Goal: Find contact information: Find contact information

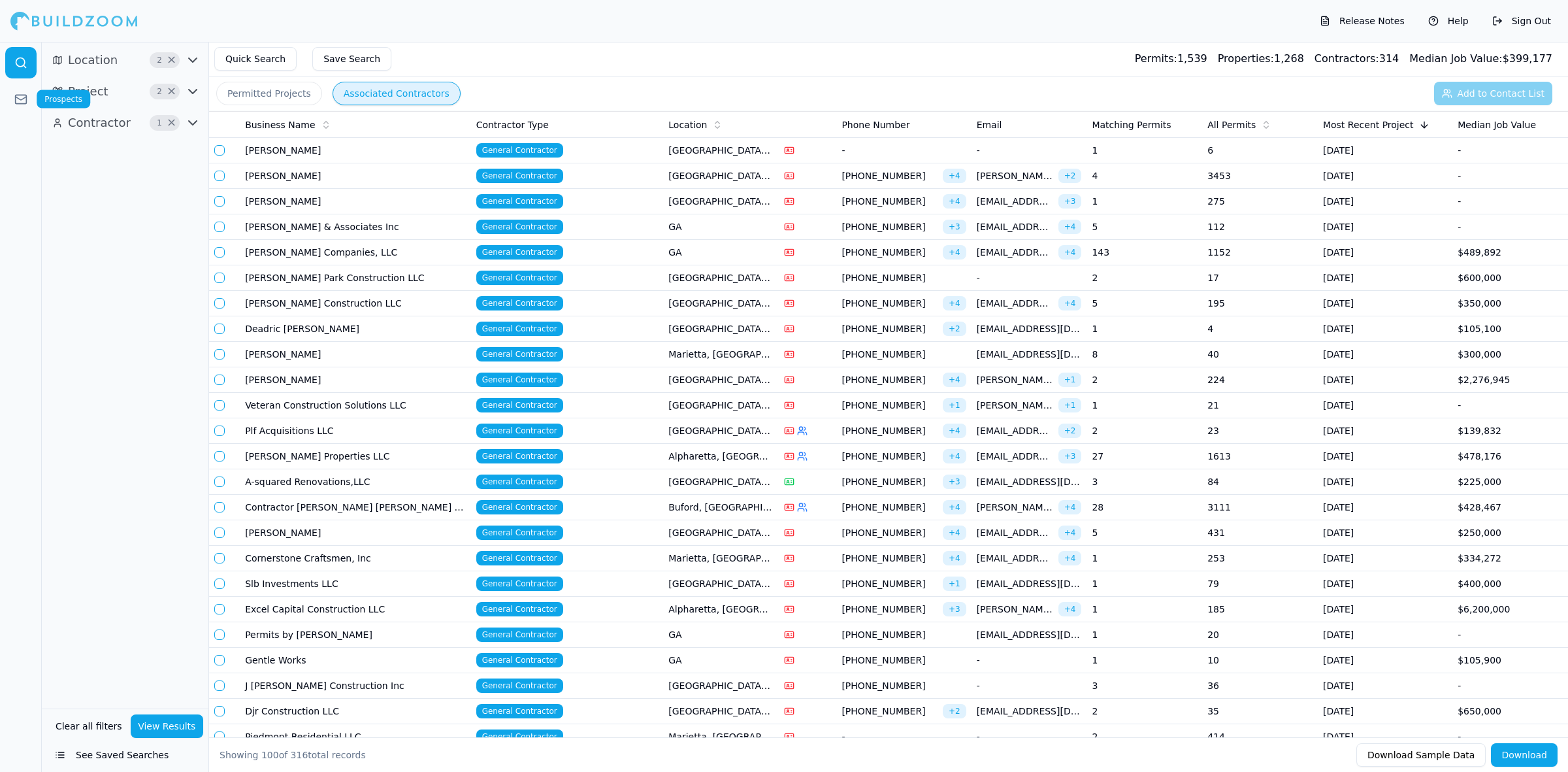
click at [20, 94] on icon at bounding box center [21, 99] width 13 height 13
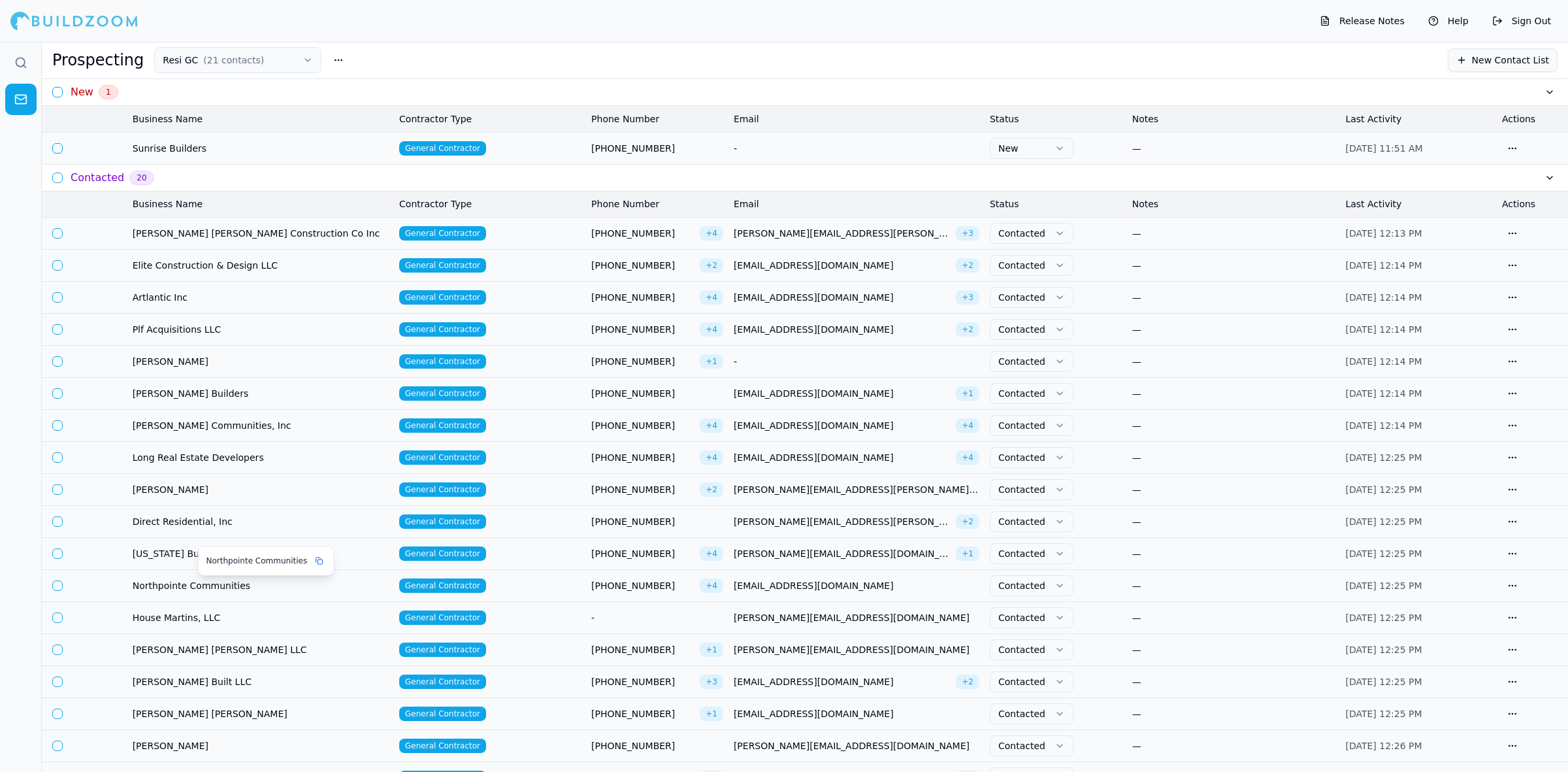
click at [246, 587] on span "Northpointe Communities" at bounding box center [261, 585] width 256 height 13
click at [290, 588] on span "Northpointe Communities" at bounding box center [261, 585] width 256 height 13
click at [221, 587] on span "Northpointe Communities" at bounding box center [261, 585] width 256 height 13
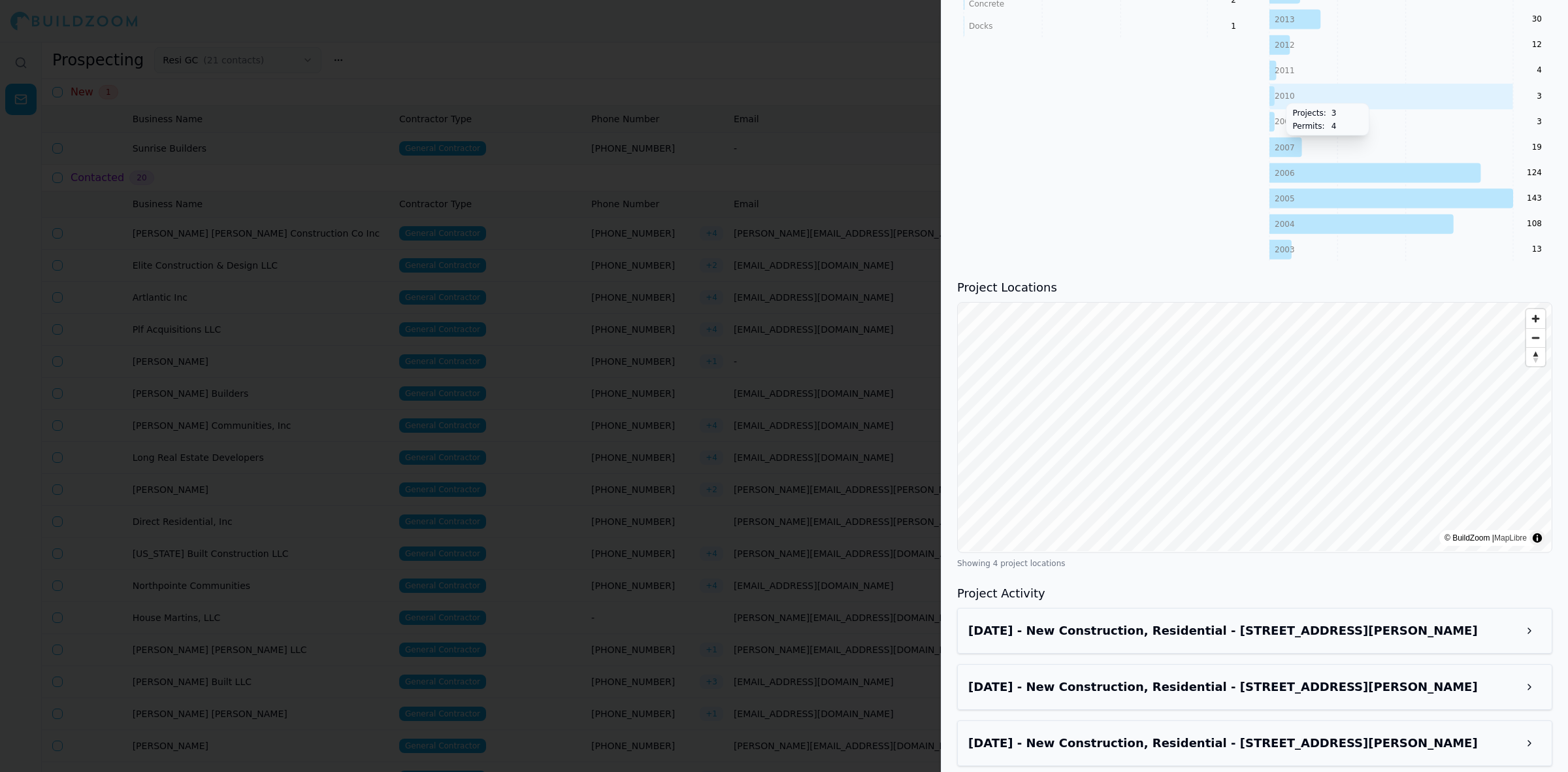
scroll to position [1060, 0]
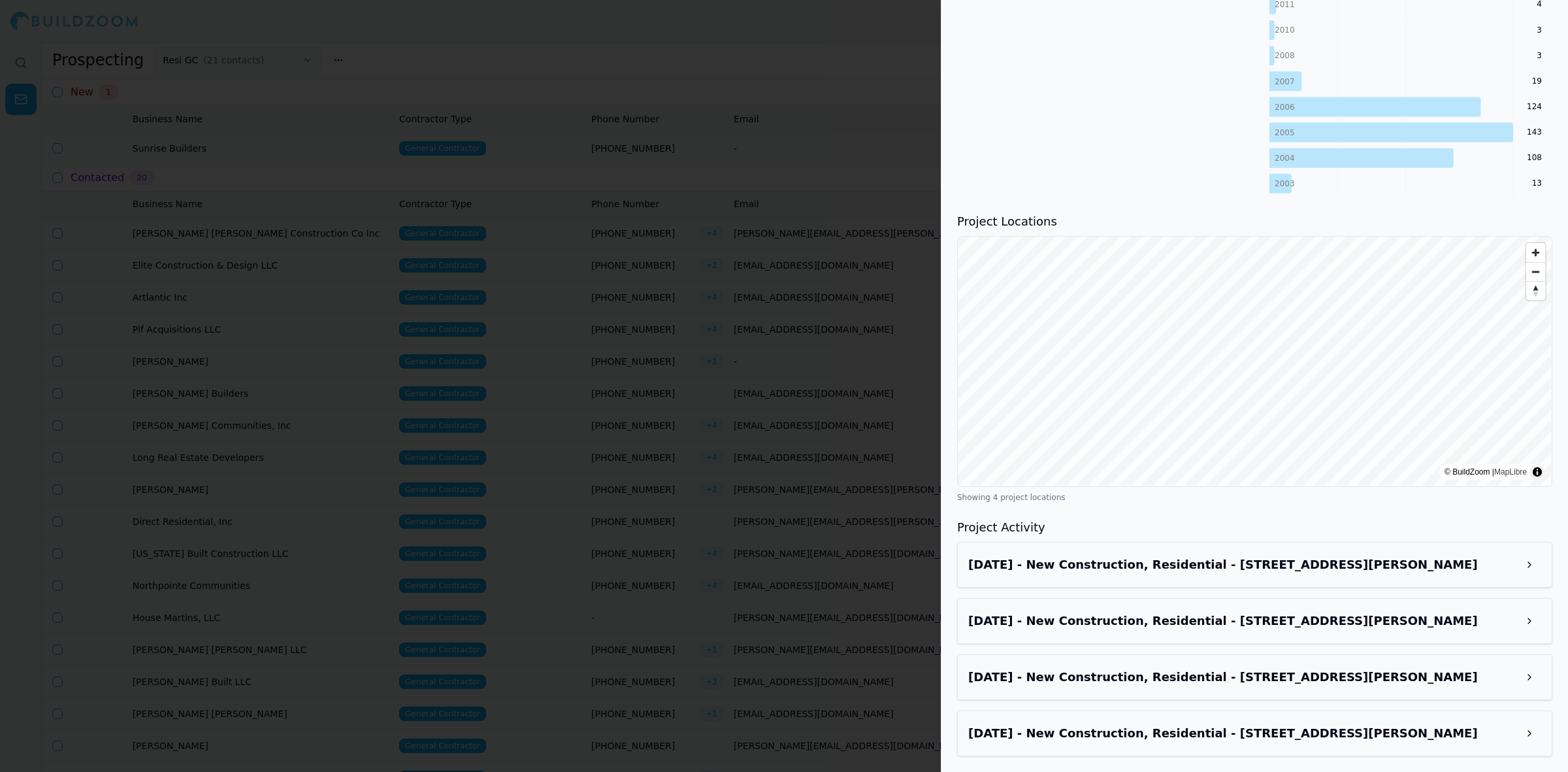
click at [1222, 566] on h3 "[DATE] - New Construction, Residential - [STREET_ADDRESS][PERSON_NAME]" at bounding box center [1243, 565] width 549 height 18
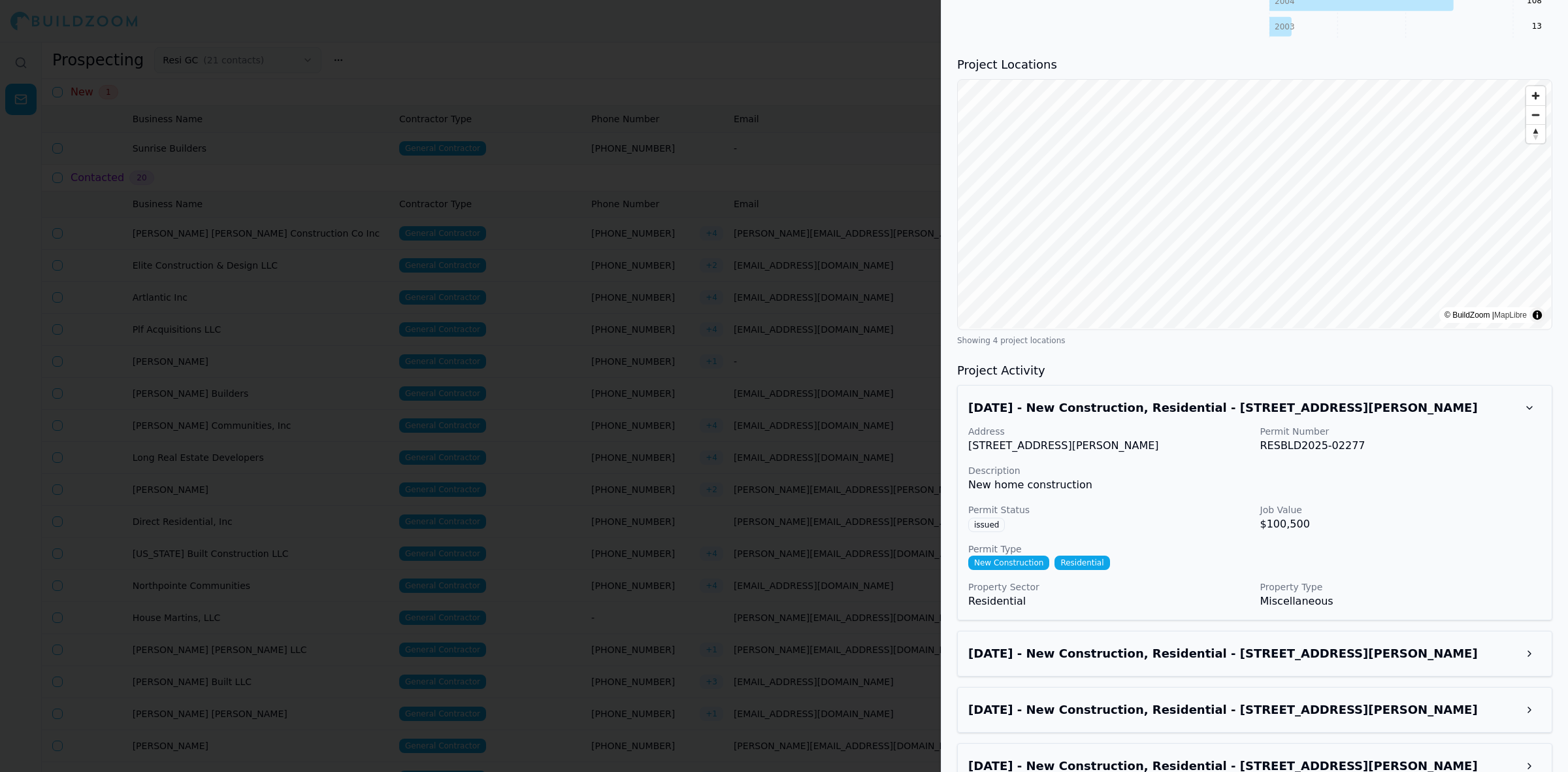
scroll to position [1224, 0]
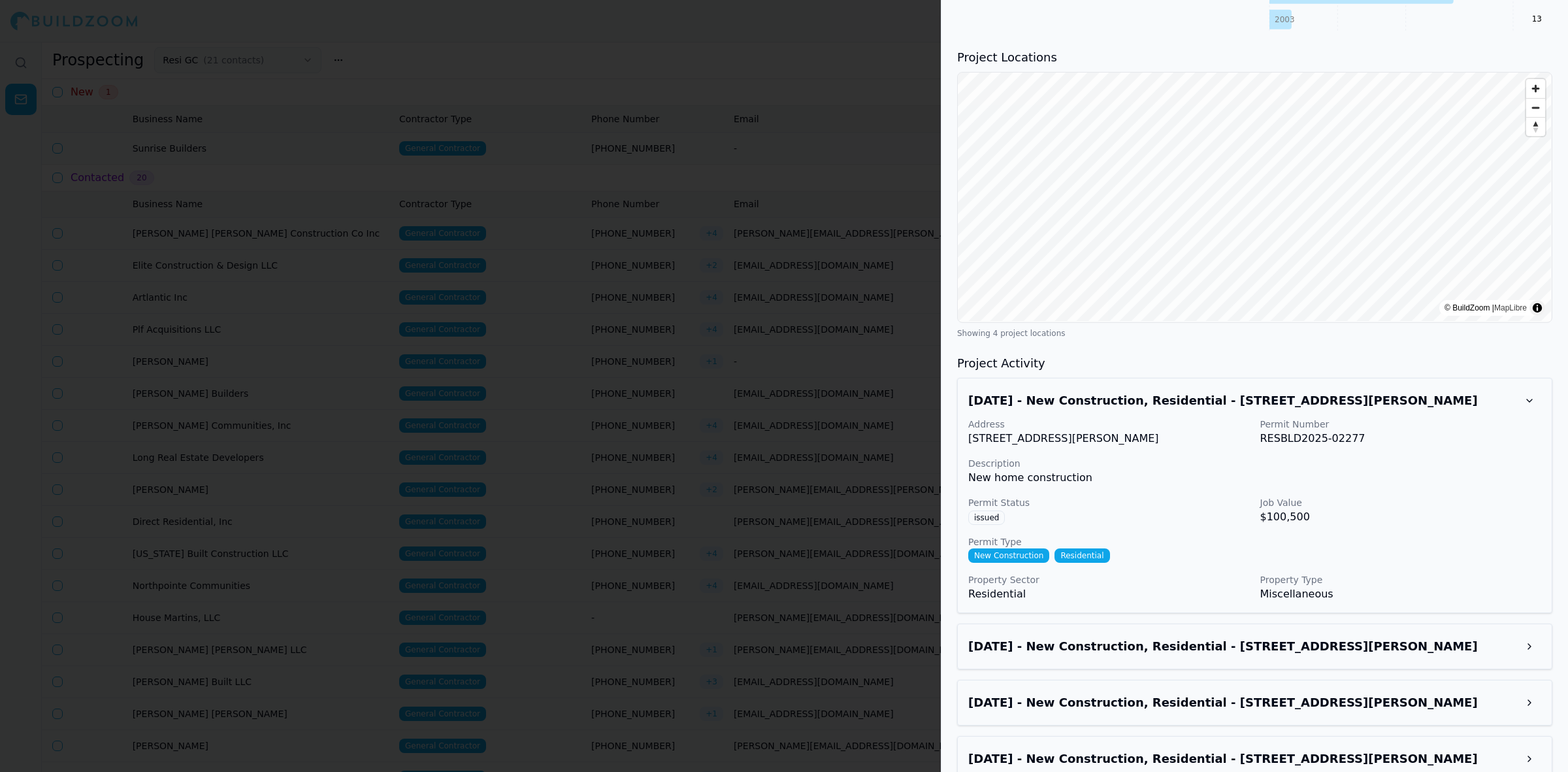
click at [1280, 675] on div "[DATE] - New Construction, Residential - [STREET_ADDRESS][PERSON_NAME] Address …" at bounding box center [1255, 580] width 595 height 404
click at [1287, 654] on h3 "[DATE] - New Construction, Residential - [STREET_ADDRESS][PERSON_NAME]" at bounding box center [1243, 646] width 549 height 18
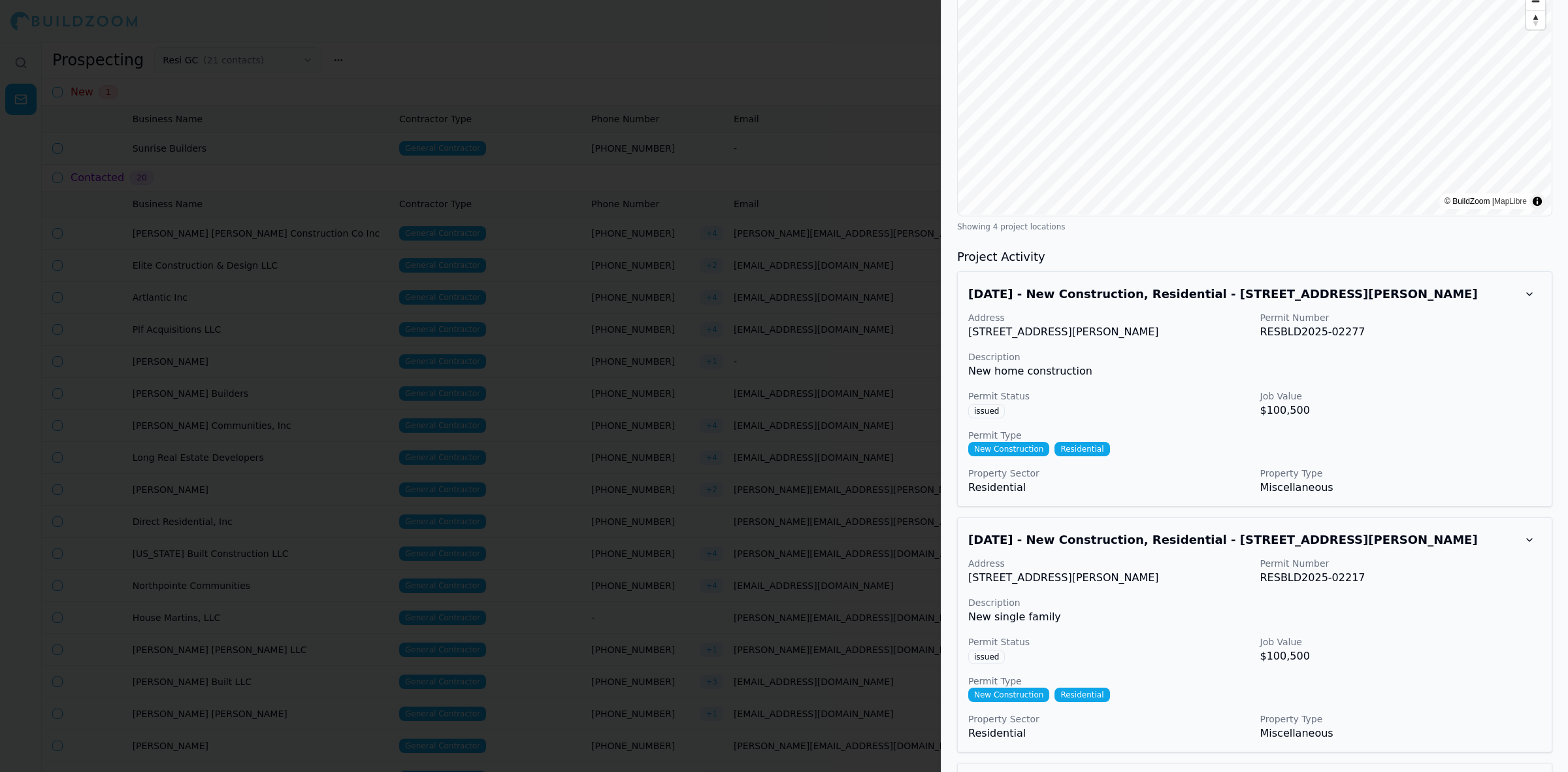
scroll to position [1443, 0]
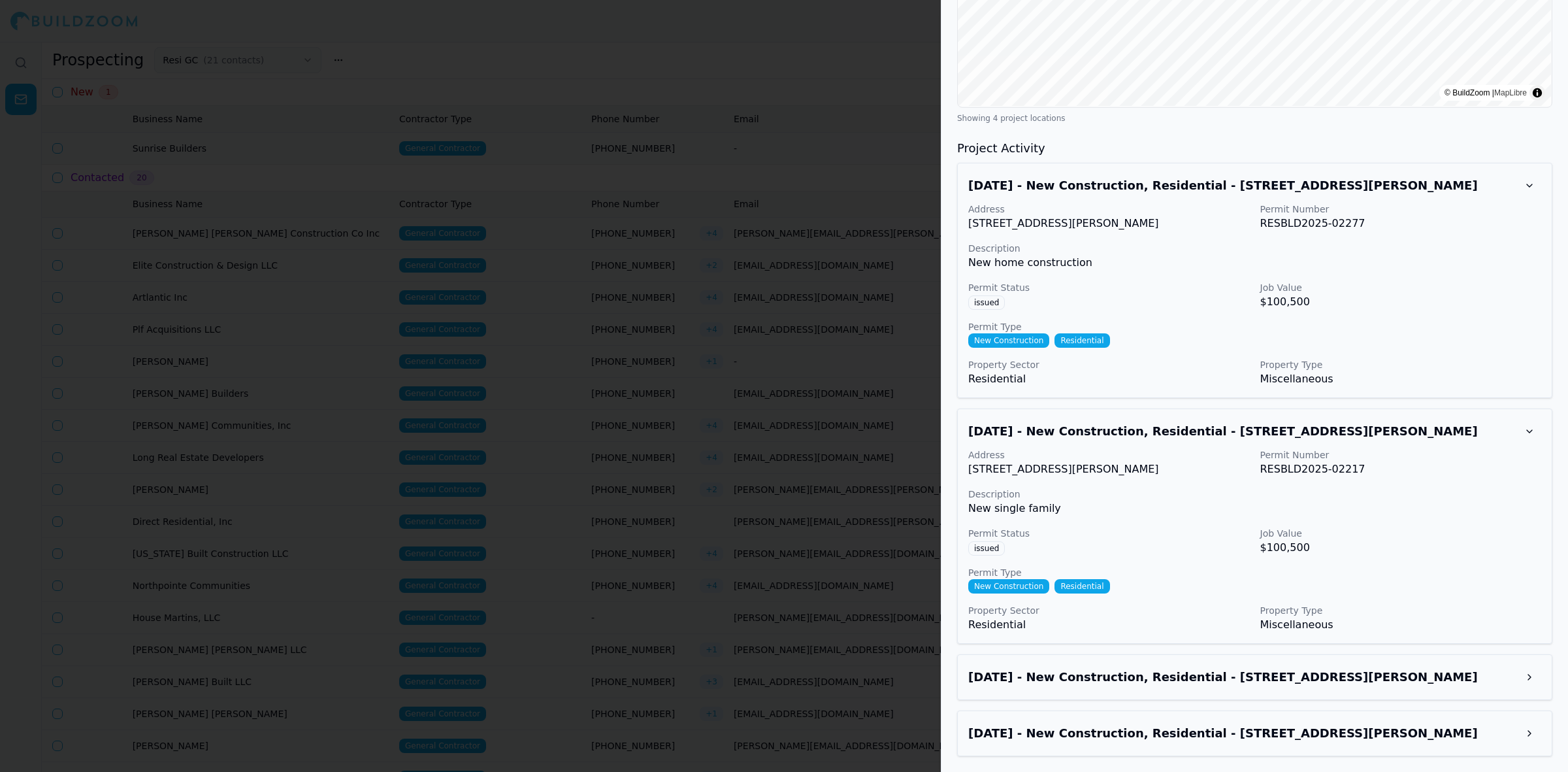
click at [691, 230] on div at bounding box center [784, 386] width 1568 height 772
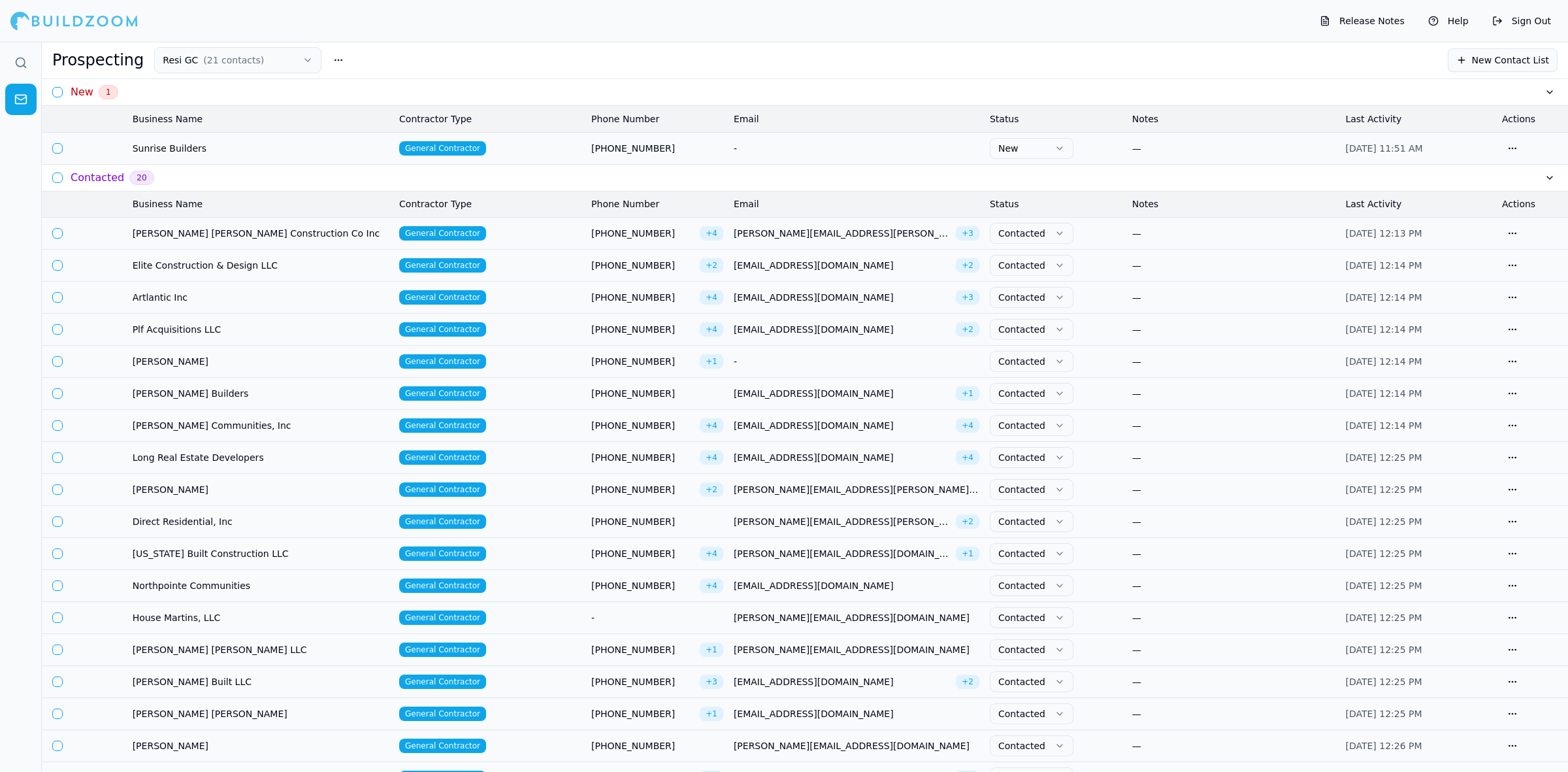
click at [223, 574] on td "Northpointe Communities" at bounding box center [260, 586] width 267 height 32
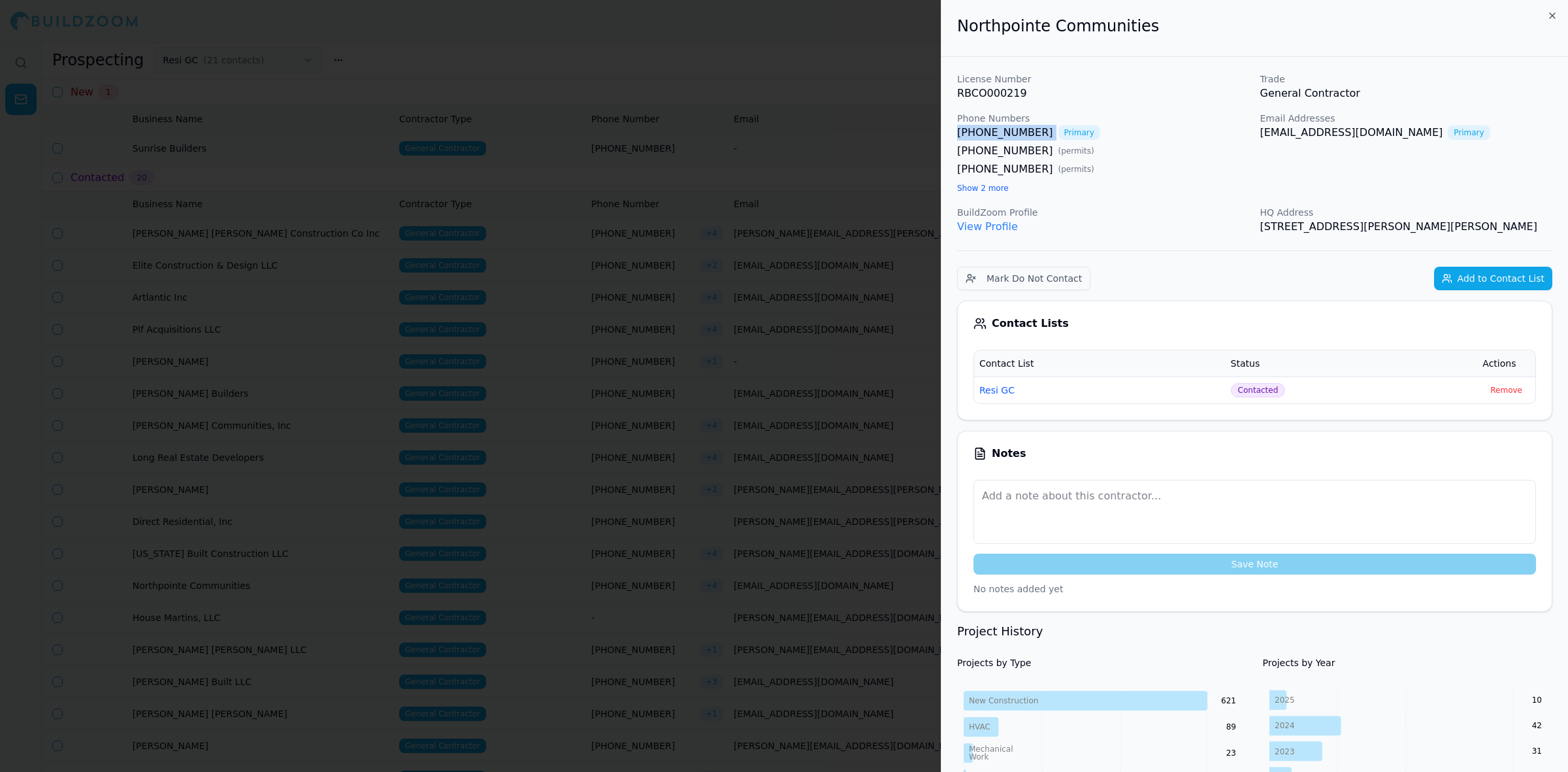
drag, startPoint x: 1021, startPoint y: 129, endPoint x: 955, endPoint y: 133, distance: 66.1
copy link "[PHONE_NUMBER]"
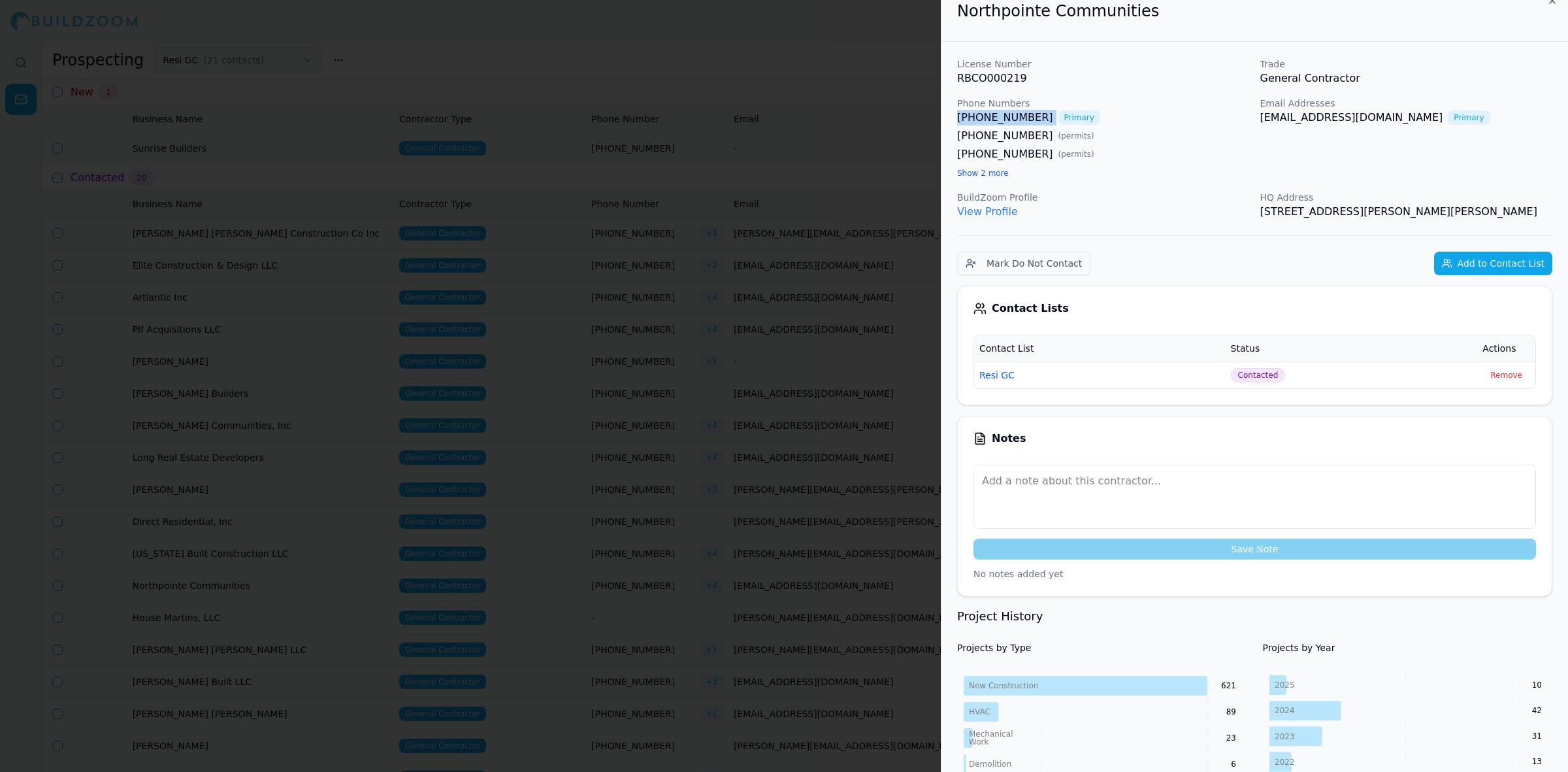
scroll to position [0, 0]
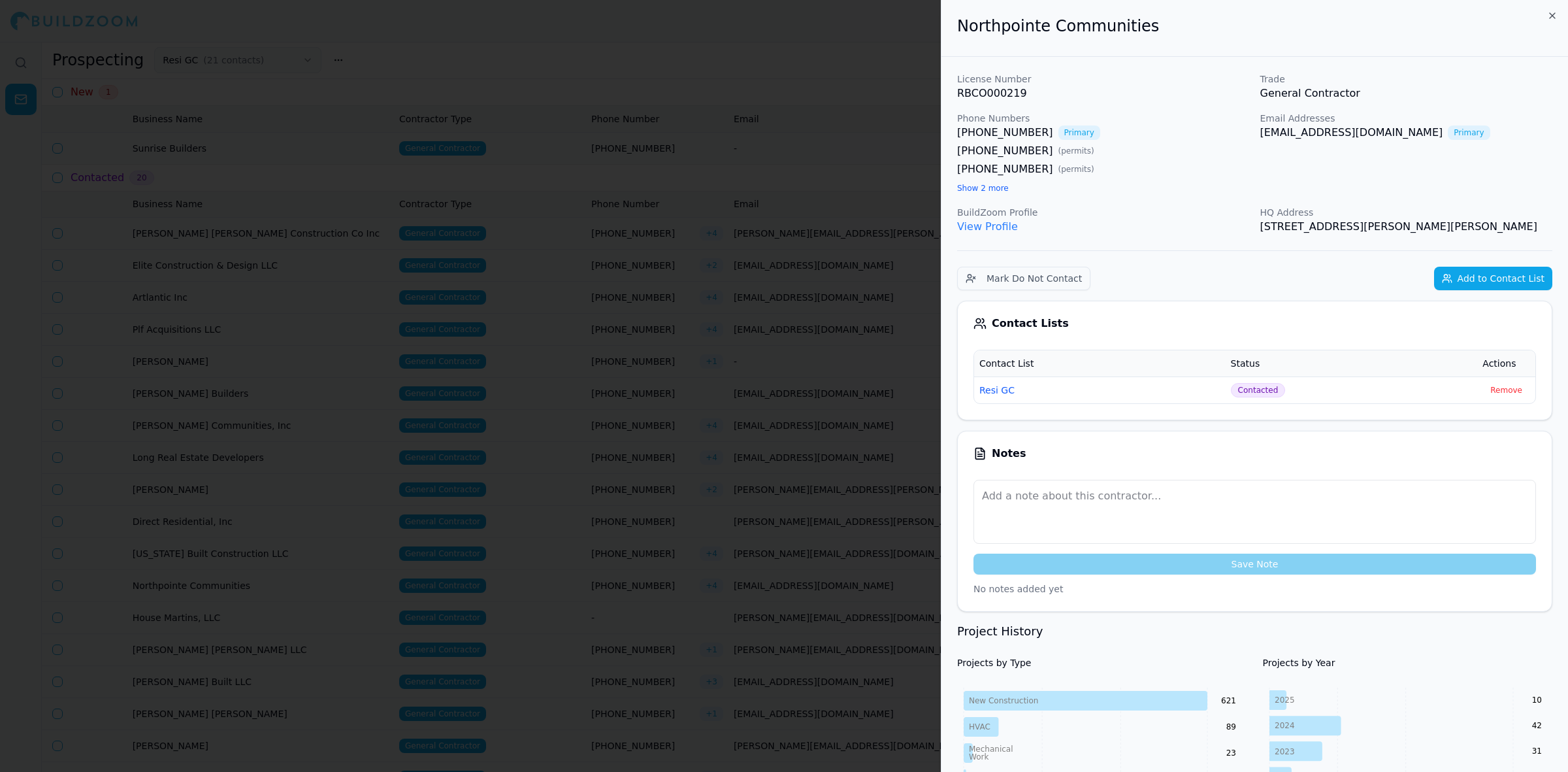
click at [1091, 31] on h2 "Northpointe Communities" at bounding box center [1255, 26] width 595 height 21
drag, startPoint x: 1091, startPoint y: 31, endPoint x: 972, endPoint y: 21, distance: 119.4
click at [972, 21] on h2 "Northpointe Communities" at bounding box center [1255, 26] width 595 height 21
copy h2 "Northpointe Communities"
click at [724, 122] on div at bounding box center [784, 386] width 1568 height 772
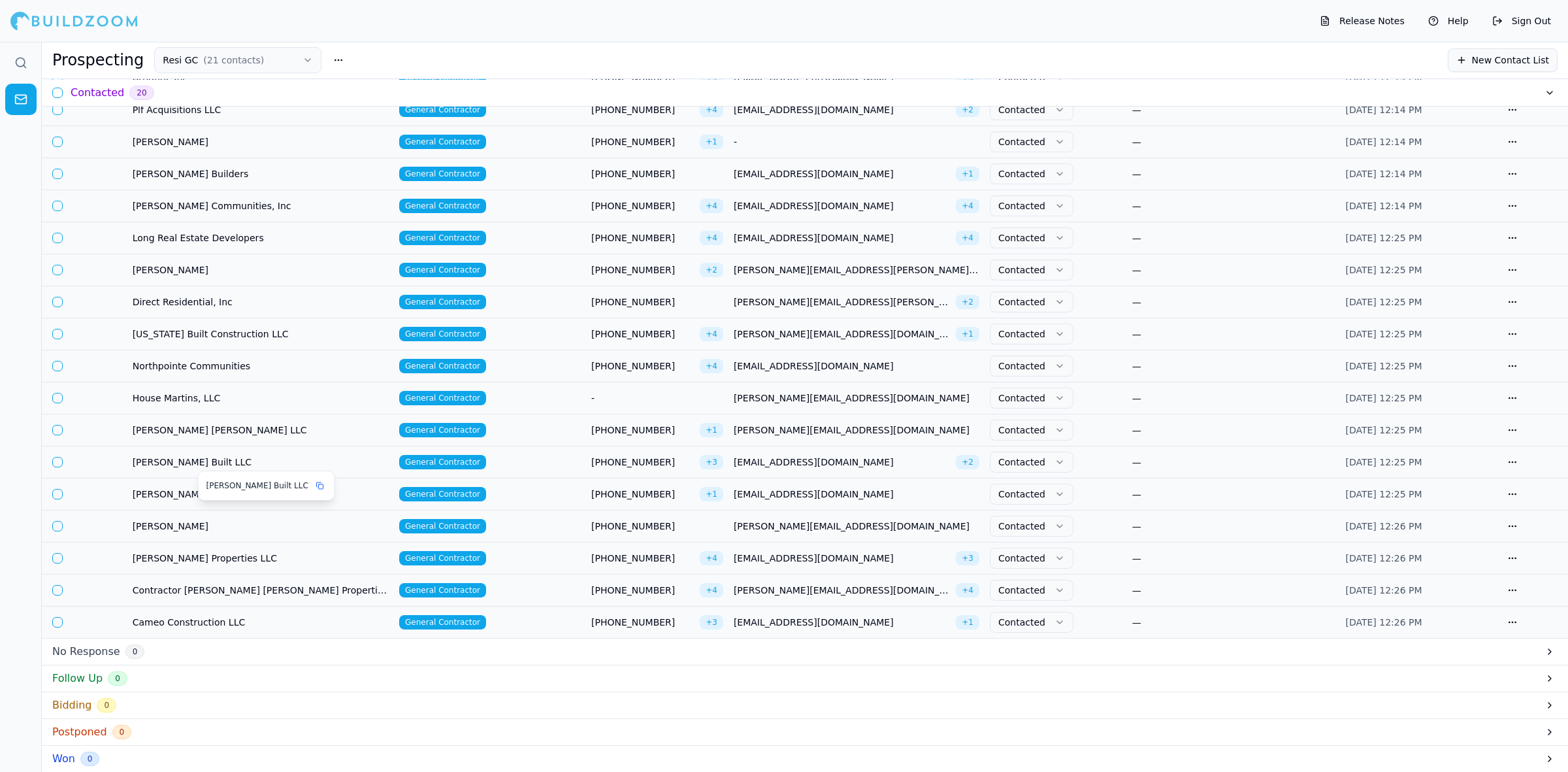
scroll to position [245, 0]
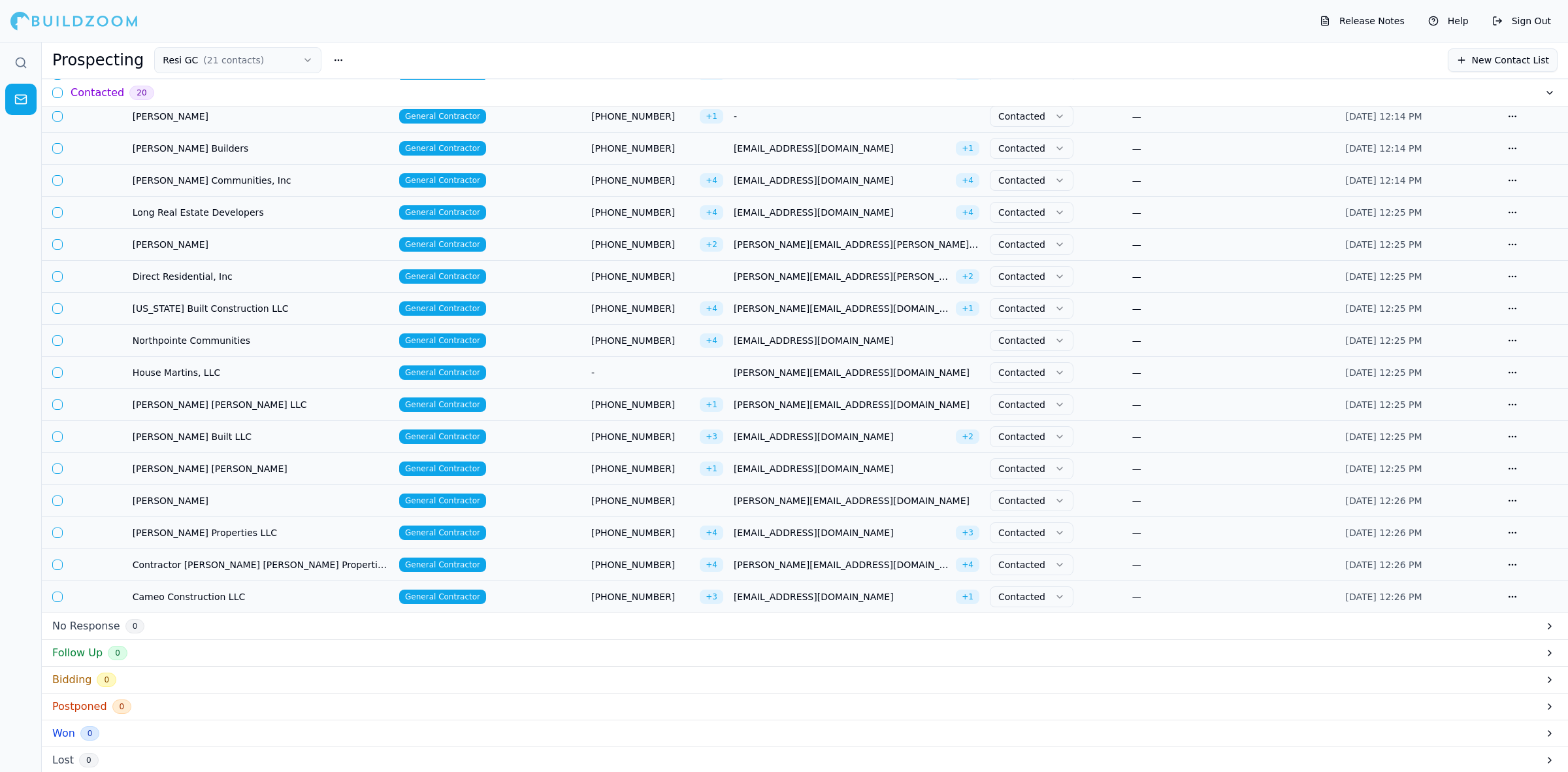
click at [257, 266] on td "Direct Residential, Inc" at bounding box center [260, 277] width 267 height 32
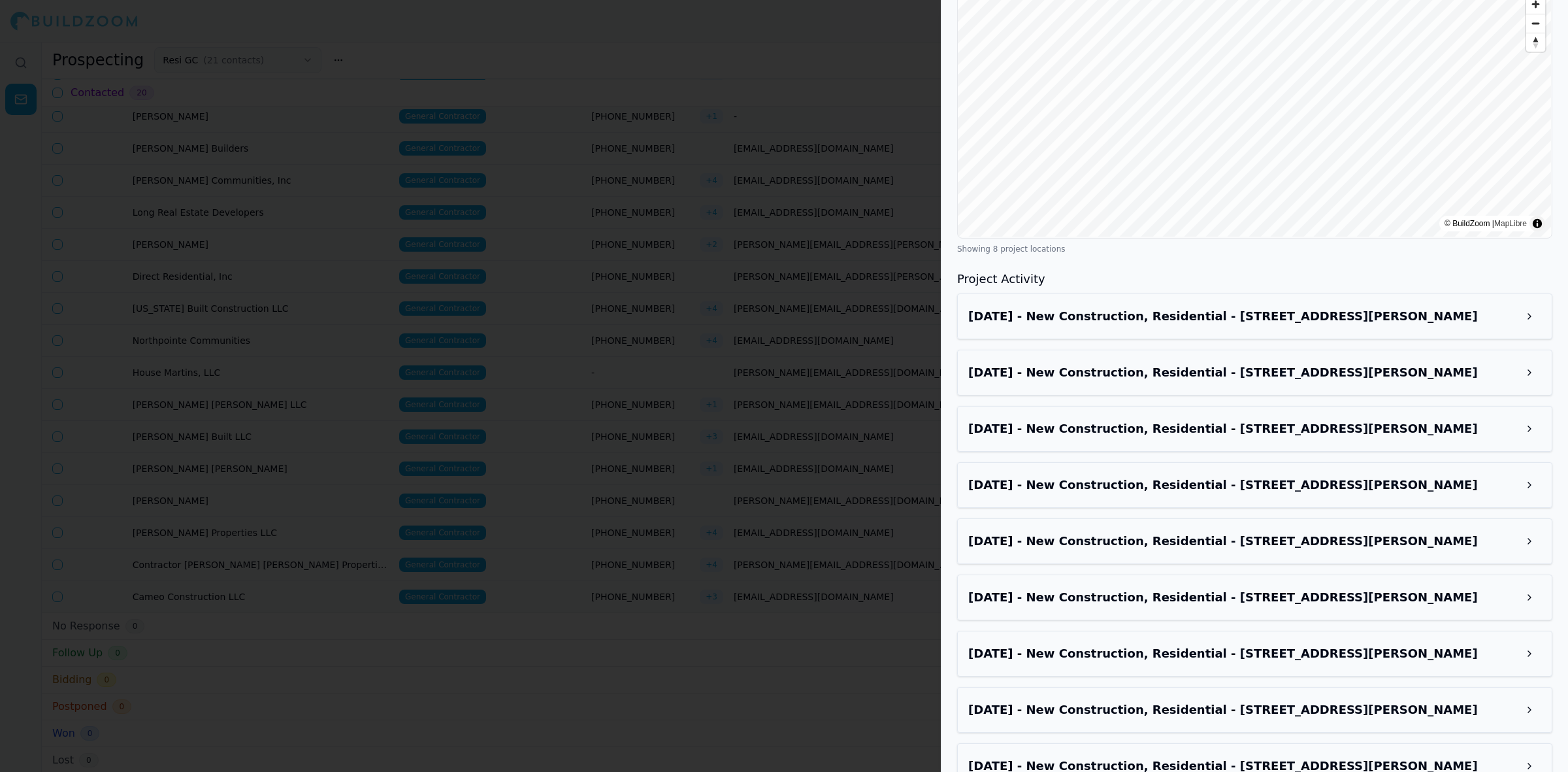
scroll to position [0, 0]
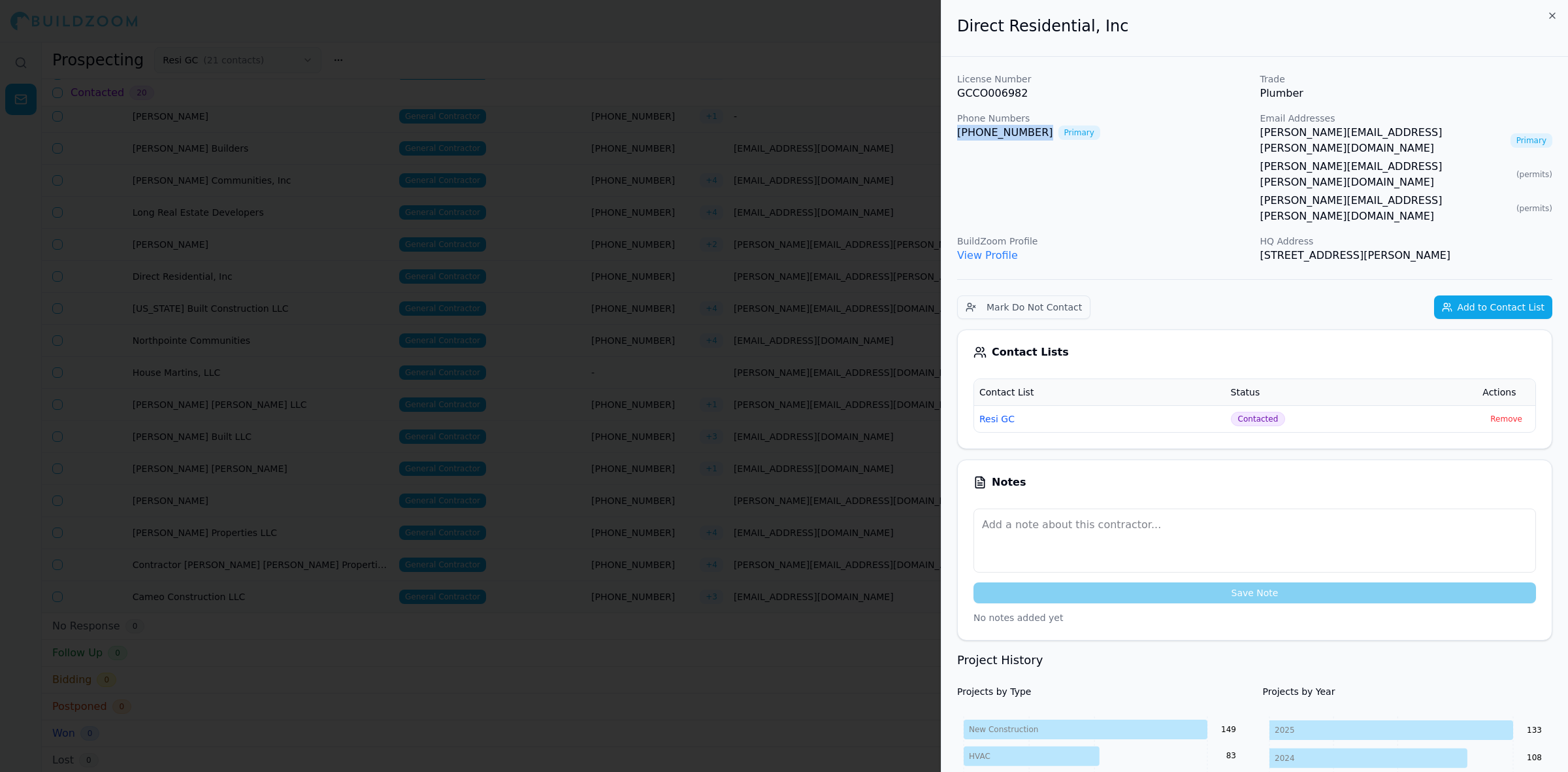
drag, startPoint x: 1027, startPoint y: 133, endPoint x: 955, endPoint y: 141, distance: 72.4
copy link "[PHONE_NUMBER]"
click at [386, 223] on div at bounding box center [784, 386] width 1568 height 772
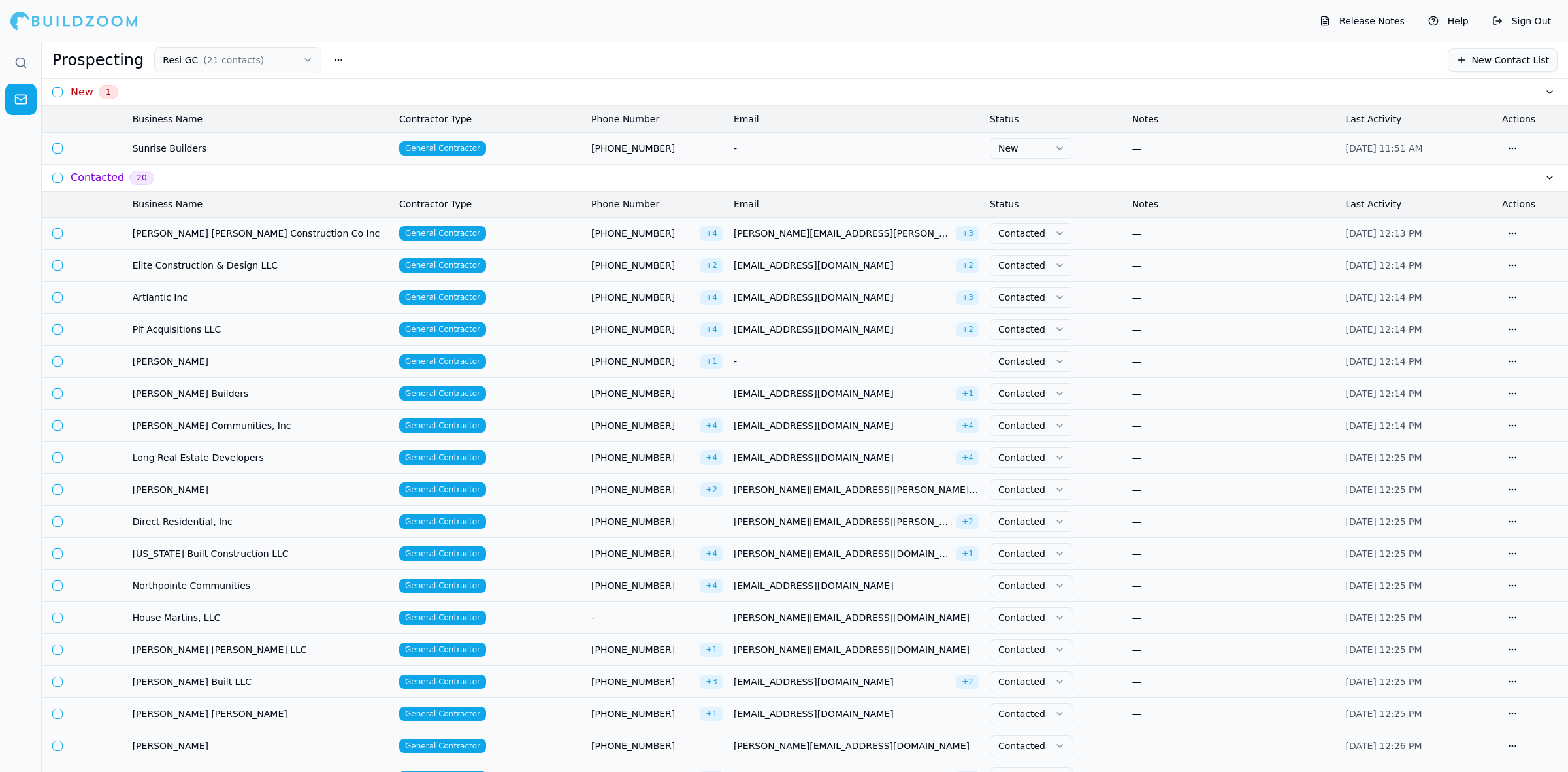
scroll to position [82, 0]
